Goal: Task Accomplishment & Management: Use online tool/utility

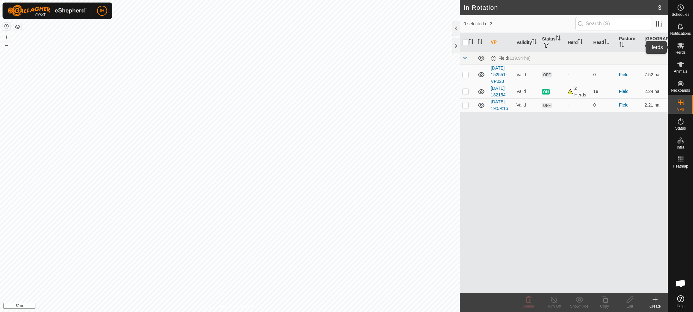
click at [683, 47] on icon at bounding box center [681, 46] width 8 height 8
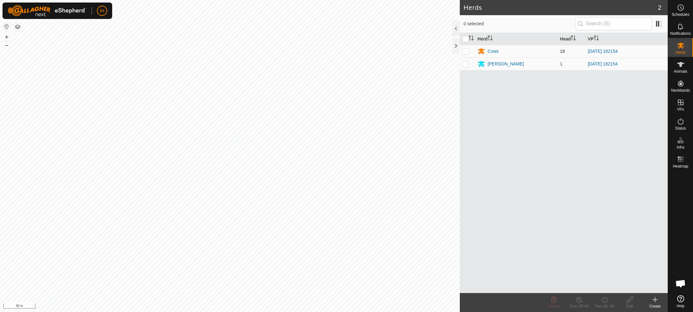
click at [468, 50] on p-checkbox at bounding box center [465, 51] width 6 height 5
checkbox input "true"
drag, startPoint x: 466, startPoint y: 63, endPoint x: 471, endPoint y: 79, distance: 17.0
click at [466, 64] on p-checkbox at bounding box center [465, 63] width 6 height 5
checkbox input "true"
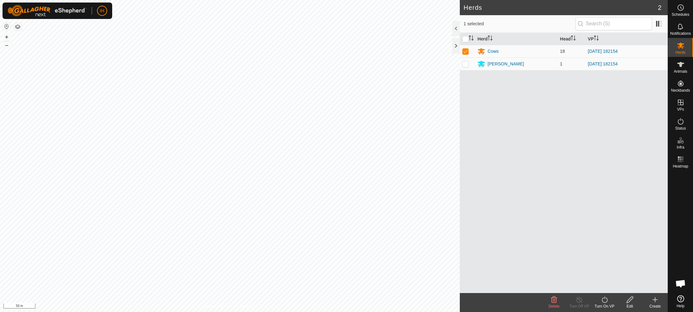
checkbox input "true"
click at [603, 304] on div "Turn On VP" at bounding box center [604, 306] width 25 height 6
click at [600, 289] on link "Now" at bounding box center [623, 285] width 63 height 13
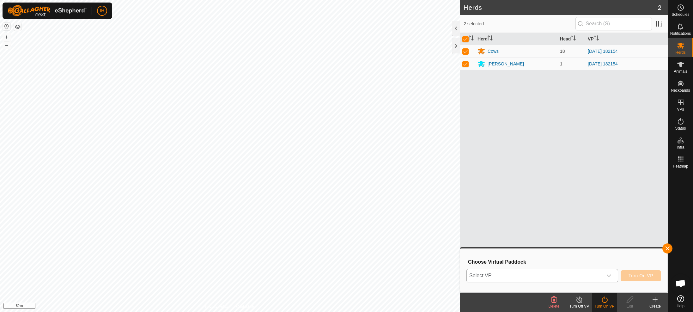
click at [566, 275] on span "Select VP" at bounding box center [535, 275] width 136 height 13
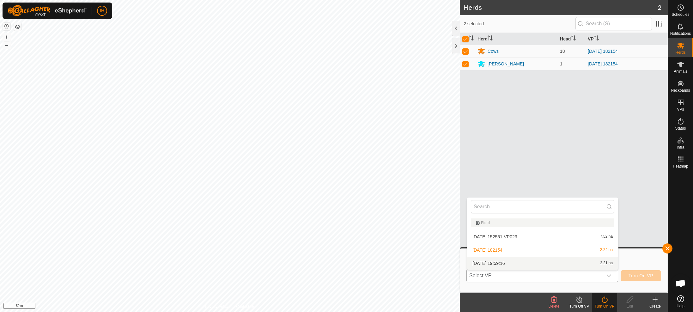
click at [553, 261] on li "[DATE] 19:59:16 2.21 ha" at bounding box center [542, 263] width 151 height 13
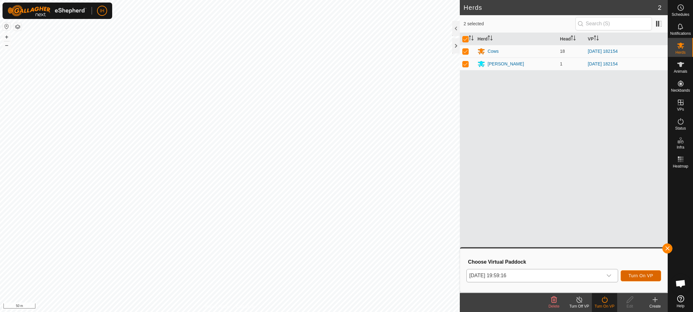
click at [649, 278] on span "Turn On VP" at bounding box center [640, 275] width 25 height 5
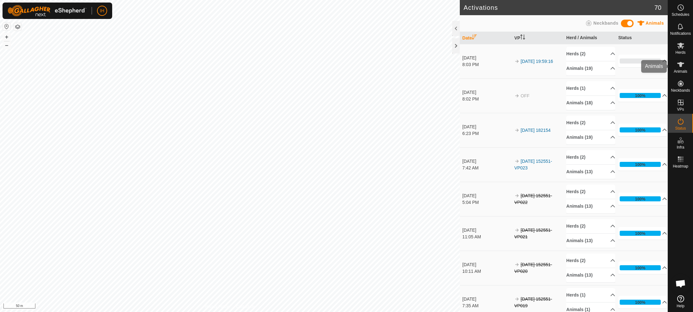
click at [683, 68] on icon at bounding box center [681, 65] width 8 height 8
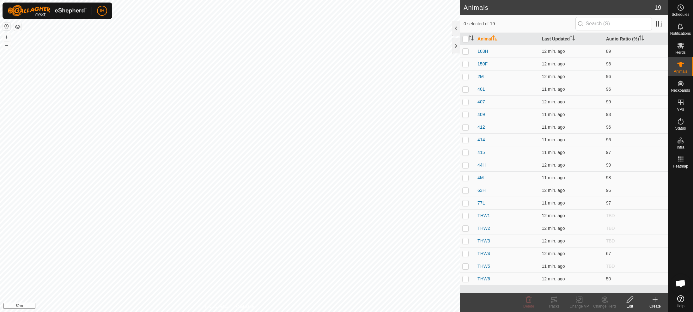
drag, startPoint x: 465, startPoint y: 215, endPoint x: 467, endPoint y: 221, distance: 7.4
click at [466, 216] on p-checkbox at bounding box center [465, 215] width 6 height 5
checkbox input "true"
drag, startPoint x: 466, startPoint y: 227, endPoint x: 467, endPoint y: 235, distance: 8.6
click at [467, 228] on p-checkbox at bounding box center [465, 228] width 6 height 5
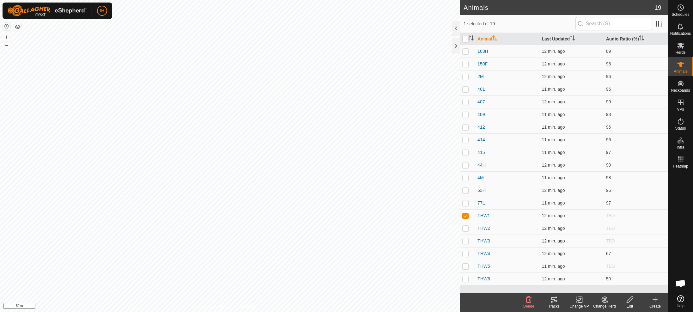
checkbox input "true"
click at [463, 241] on p-checkbox at bounding box center [465, 240] width 6 height 5
checkbox input "true"
drag, startPoint x: 463, startPoint y: 253, endPoint x: 464, endPoint y: 260, distance: 7.4
click at [463, 253] on p-checkbox at bounding box center [465, 253] width 6 height 5
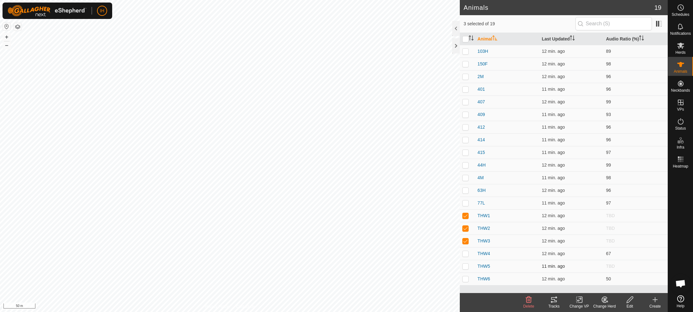
checkbox input "true"
click at [465, 264] on p-checkbox at bounding box center [465, 265] width 6 height 5
checkbox input "true"
click at [465, 279] on p-checkbox at bounding box center [465, 278] width 6 height 5
checkbox input "true"
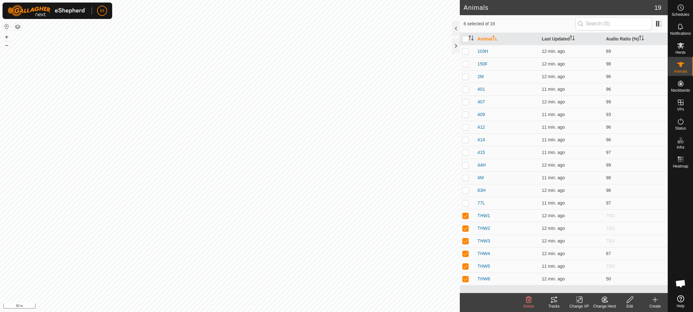
click at [552, 302] on icon at bounding box center [552, 302] width 2 height 2
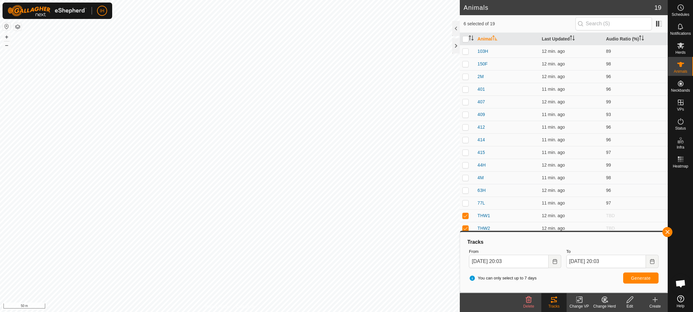
click at [515, 239] on div "Tracks" at bounding box center [563, 242] width 195 height 8
click at [665, 231] on button "button" at bounding box center [667, 232] width 10 height 10
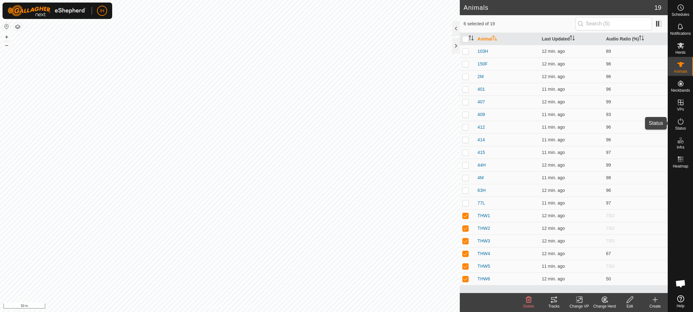
click at [681, 127] on span "Status" at bounding box center [680, 128] width 11 height 4
